Goal: Register for event/course

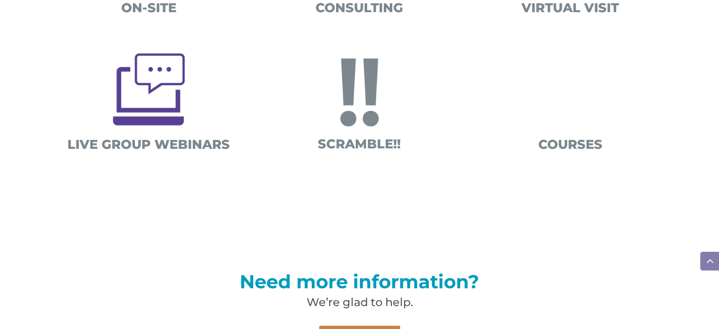
scroll to position [457, 0]
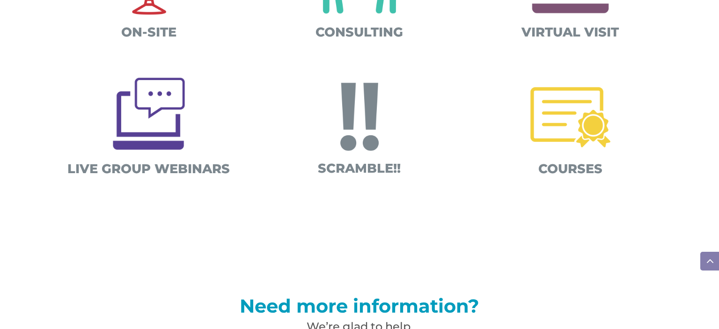
click at [570, 170] on span "COURSES" at bounding box center [571, 168] width 64 height 15
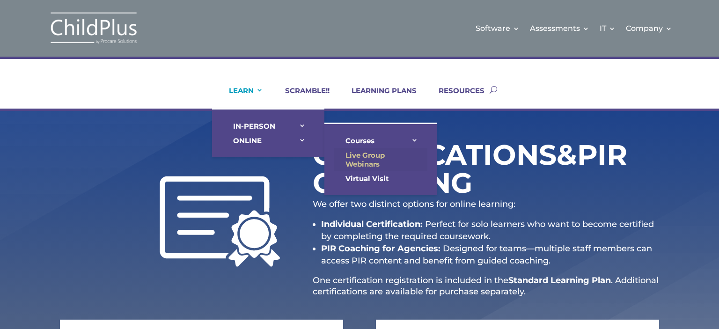
click at [355, 160] on link "Live Group Webinars" at bounding box center [381, 159] width 94 height 23
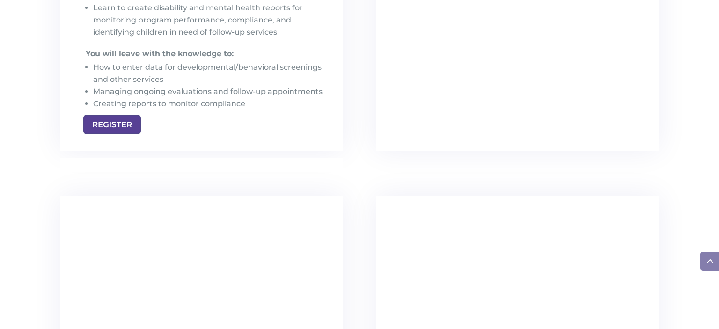
scroll to position [1544, 0]
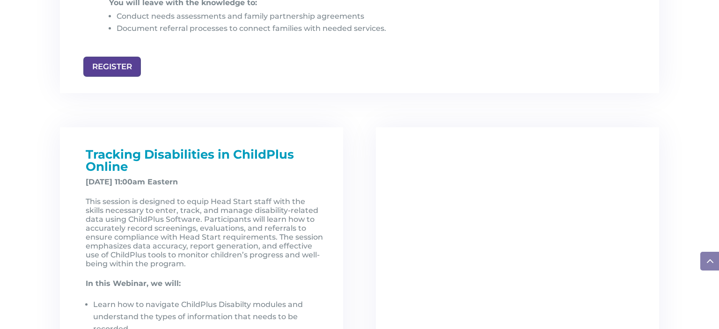
scroll to position [1172, 0]
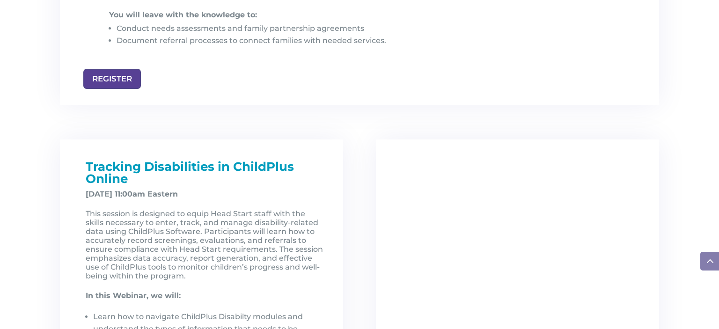
click at [448, 248] on div at bounding box center [517, 330] width 283 height 381
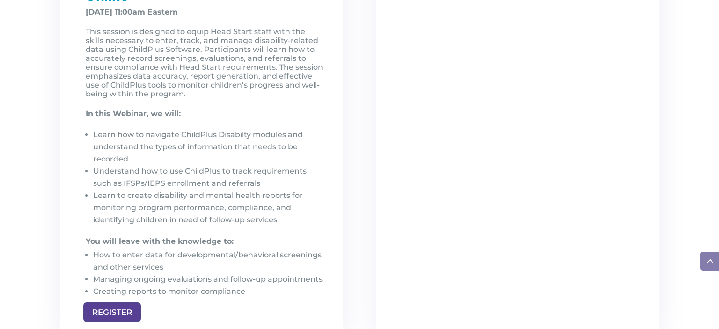
scroll to position [1360, 0]
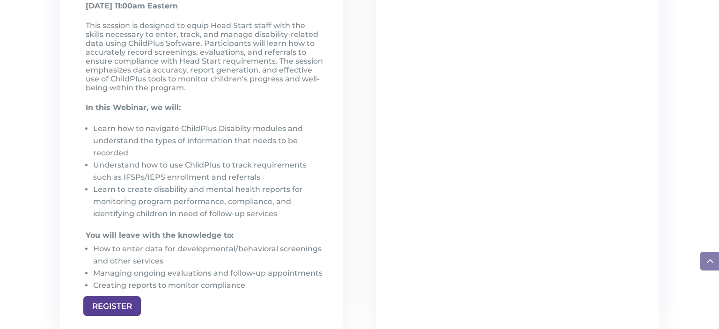
click at [540, 233] on div at bounding box center [517, 141] width 283 height 381
click at [465, 293] on div at bounding box center [517, 141] width 283 height 381
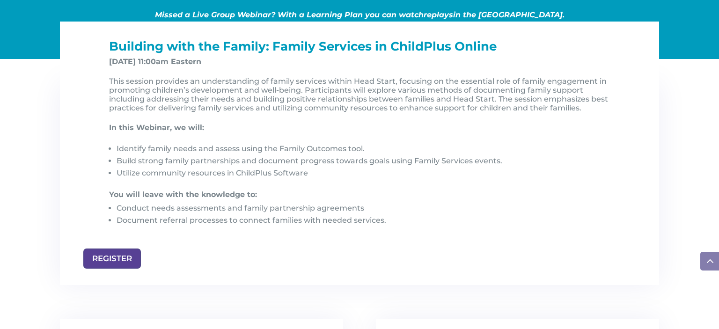
scroll to position [991, 0]
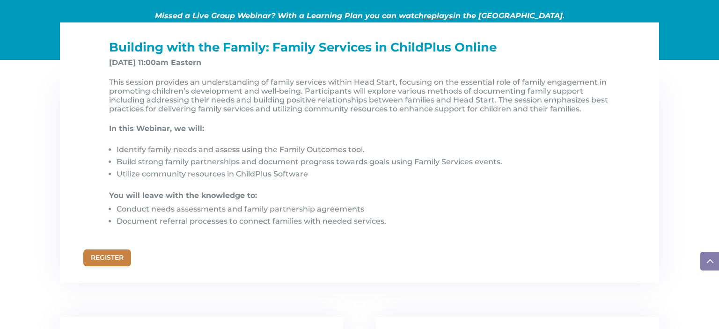
click at [115, 254] on link "REGISTER" at bounding box center [107, 258] width 48 height 17
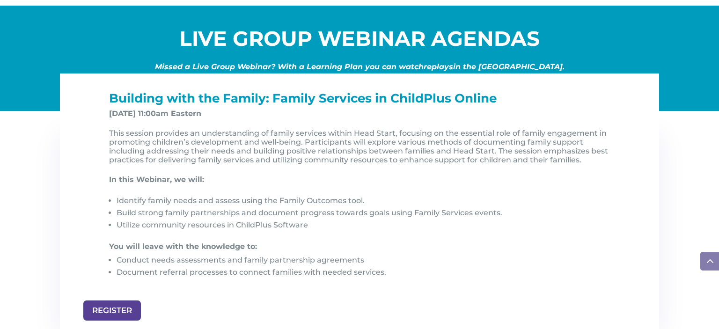
scroll to position [941, 0]
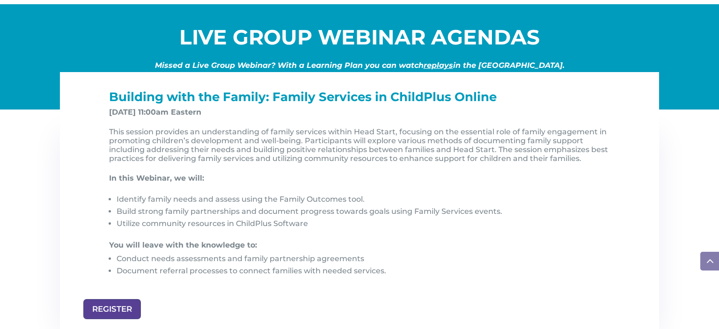
click at [446, 249] on p "You will leave with the knowledge to:" at bounding box center [363, 245] width 508 height 9
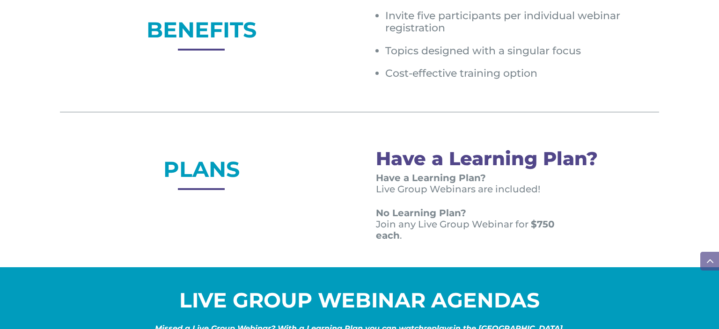
scroll to position [678, 0]
